Goal: Task Accomplishment & Management: Use online tool/utility

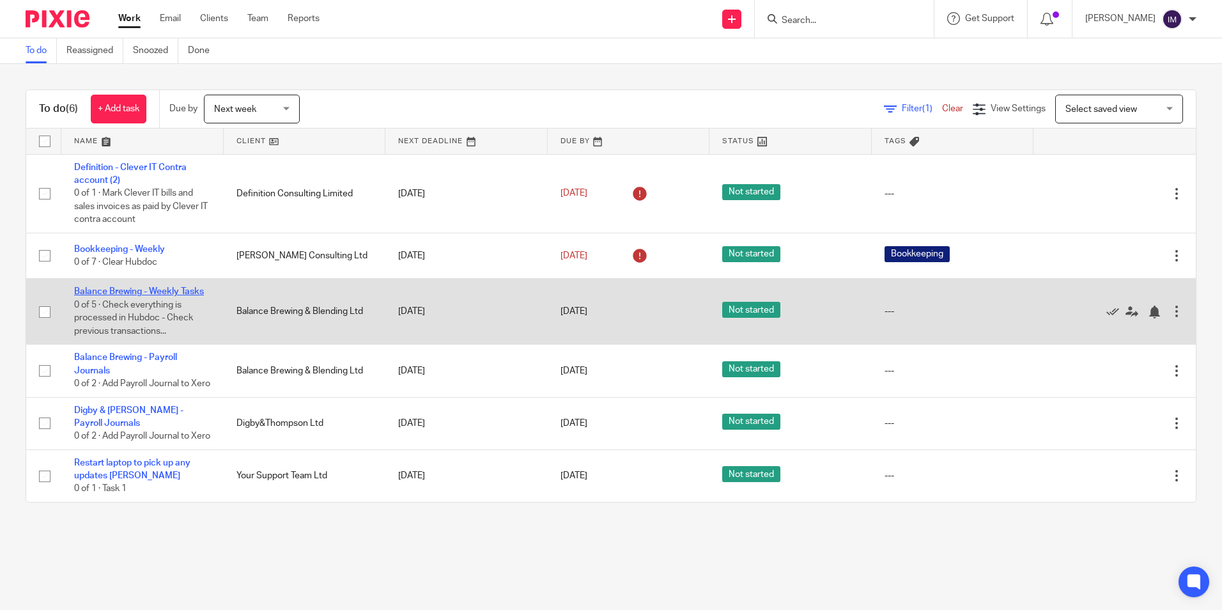
click at [151, 292] on link "Balance Brewing - Weekly Tasks" at bounding box center [139, 291] width 130 height 9
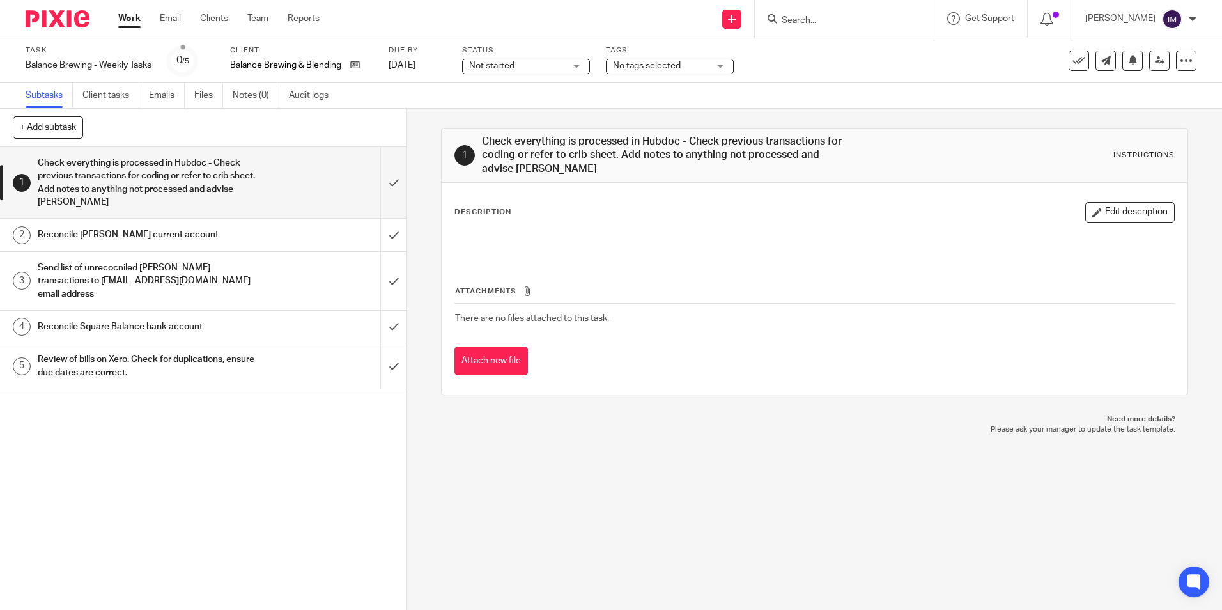
click at [127, 19] on link "Work" at bounding box center [129, 18] width 22 height 13
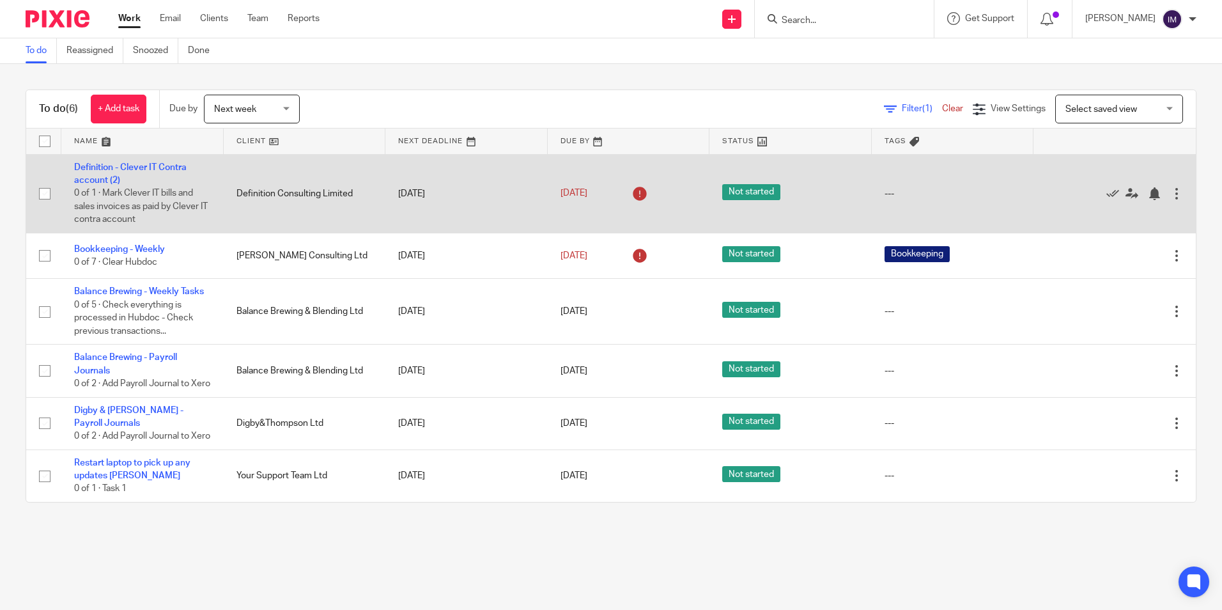
click at [123, 176] on td "Definition - Clever IT Contra account (2) 0 of 1 · Mark Clever IT bills and sal…" at bounding box center [142, 193] width 162 height 79
click at [104, 174] on td "Definition - Clever IT Contra account (2) 0 of 1 · Mark Clever IT bills and sal…" at bounding box center [142, 193] width 162 height 79
click at [95, 180] on link "Definition - Clever IT Contra account (2)" at bounding box center [130, 174] width 112 height 22
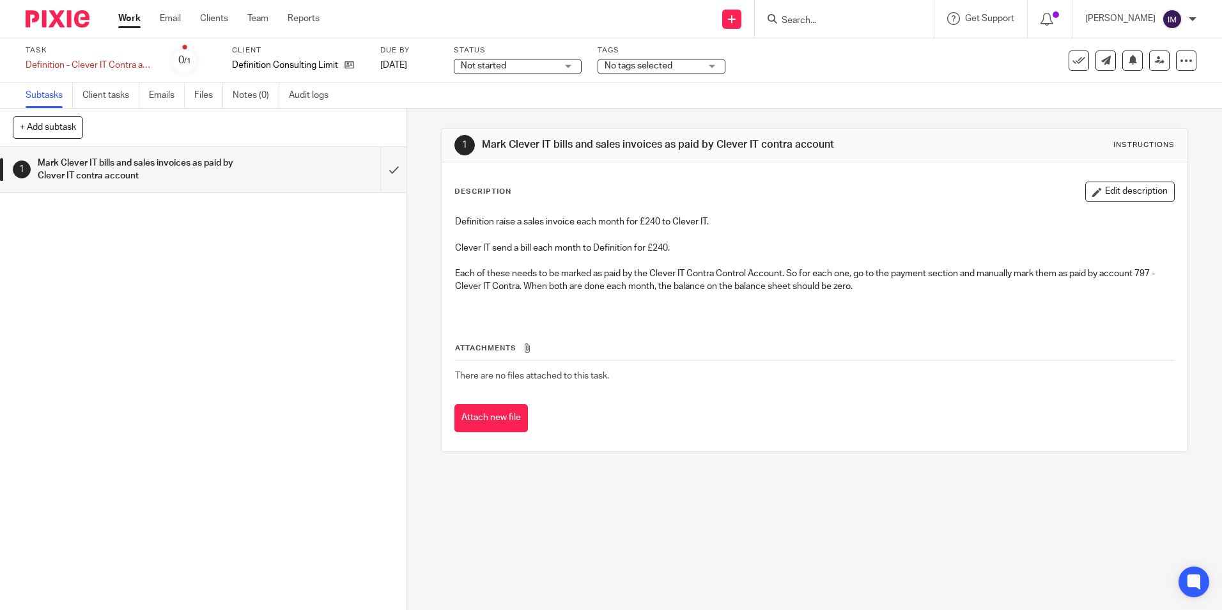
click at [124, 20] on link "Work" at bounding box center [129, 18] width 22 height 13
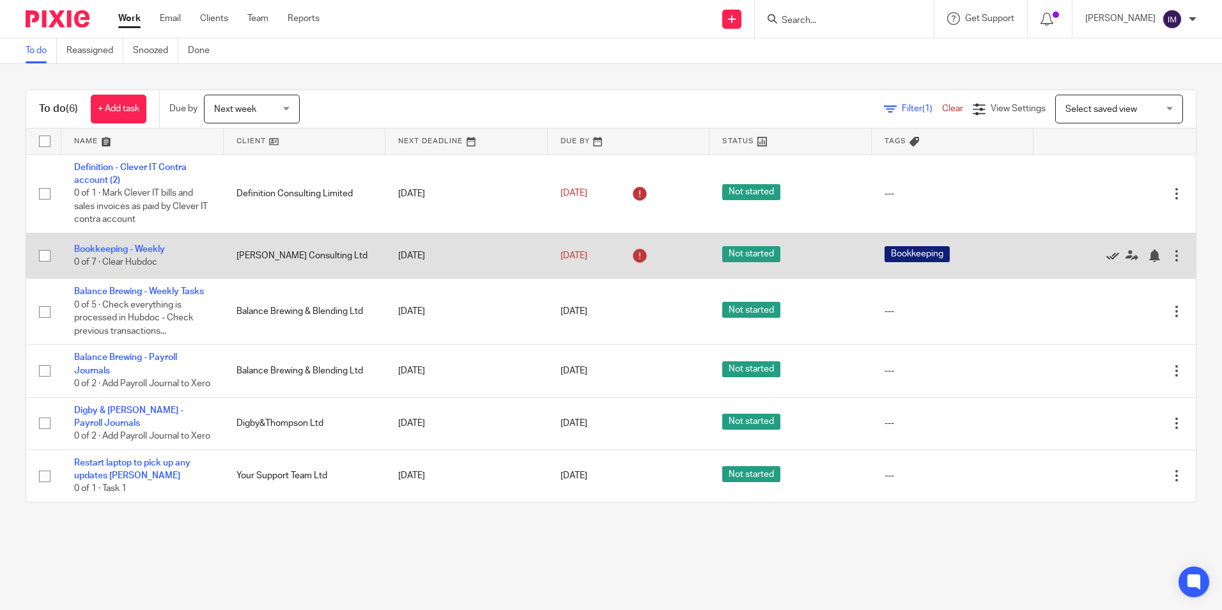
click at [1106, 253] on icon at bounding box center [1112, 255] width 13 height 13
